Goal: Transaction & Acquisition: Download file/media

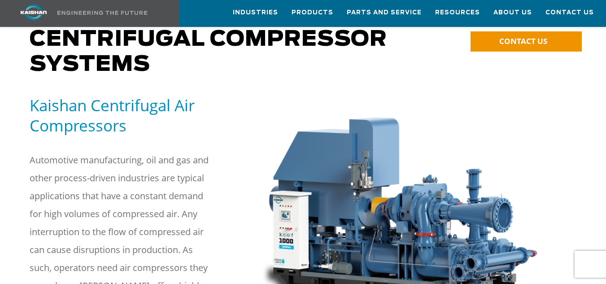
scroll to position [78, 0]
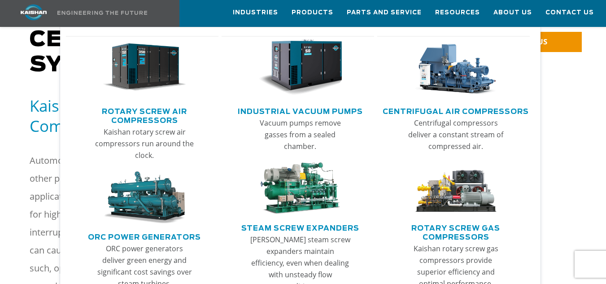
click at [455, 70] on img "Main menu" at bounding box center [455, 67] width 83 height 56
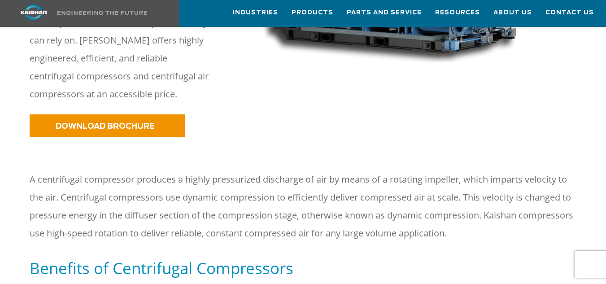
scroll to position [324, 0]
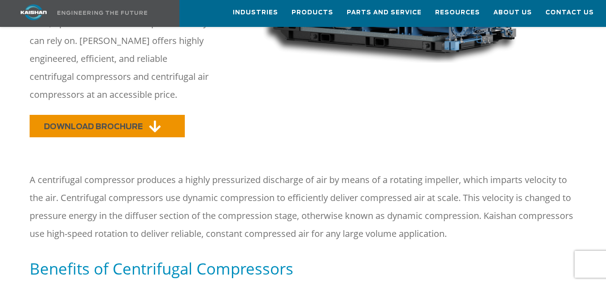
click at [100, 118] on link "DOWNLOAD BROCHURE" at bounding box center [107, 126] width 155 height 22
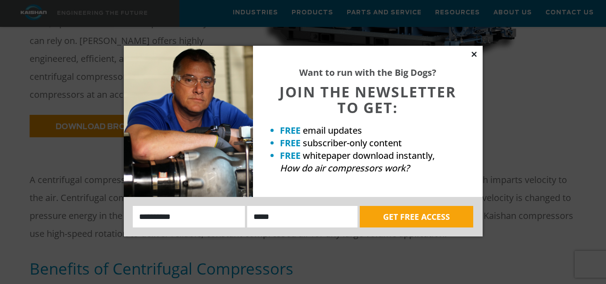
click at [473, 57] on icon at bounding box center [474, 54] width 8 height 8
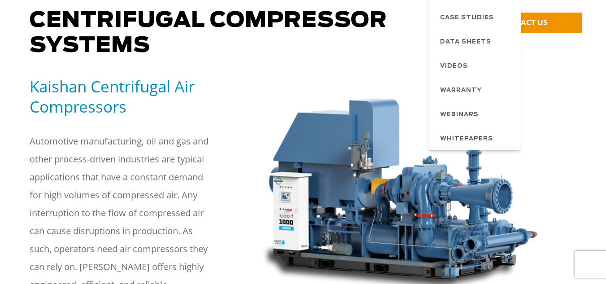
scroll to position [0, 0]
